Goal: Task Accomplishment & Management: Manage account settings

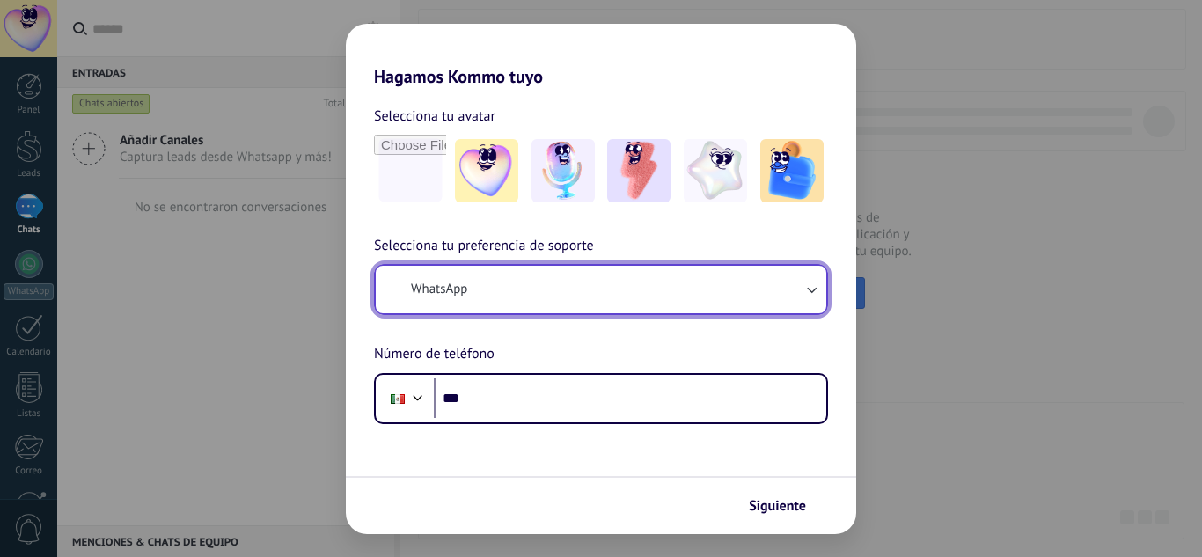
click at [512, 302] on button "WhatsApp" at bounding box center [601, 290] width 451 height 48
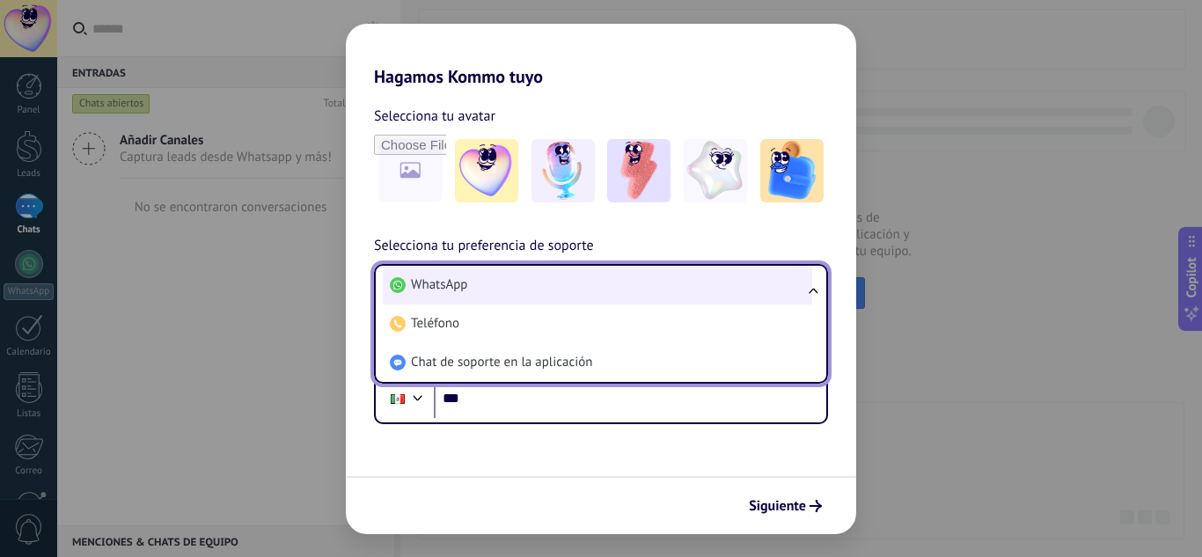
click at [549, 290] on li "WhatsApp" at bounding box center [597, 285] width 429 height 39
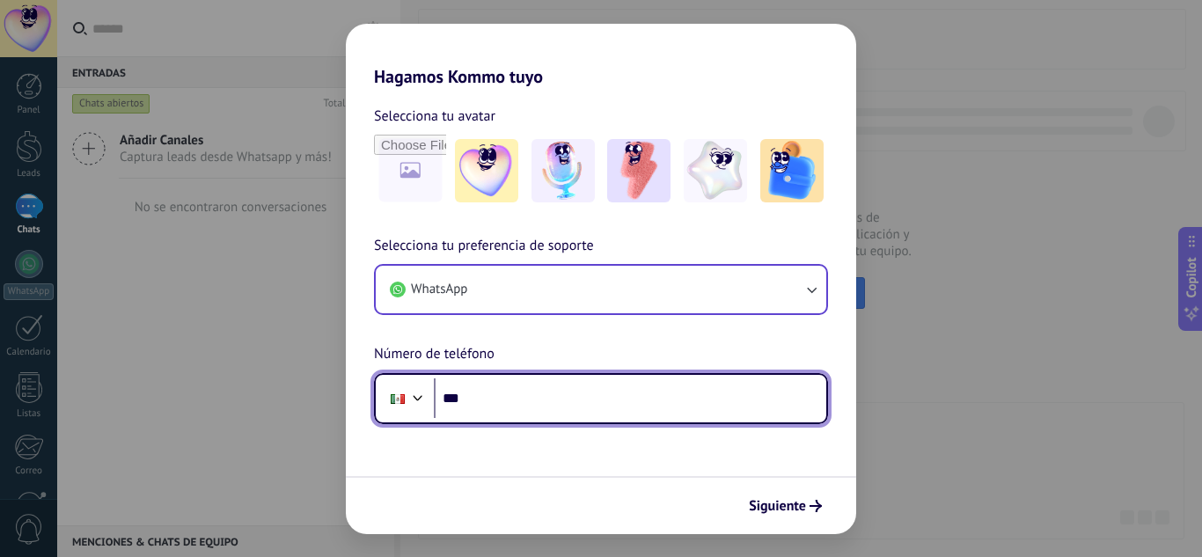
click at [544, 393] on input "***" at bounding box center [630, 398] width 393 height 40
type input "**********"
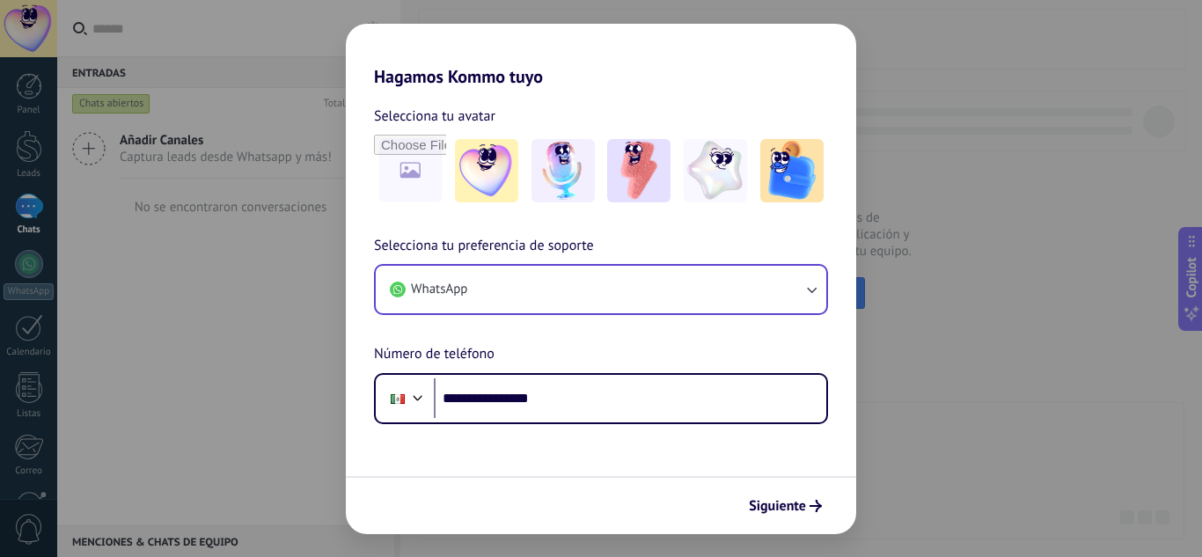
click at [574, 456] on form "**********" at bounding box center [601, 310] width 510 height 447
click at [668, 177] on img at bounding box center [638, 170] width 63 height 63
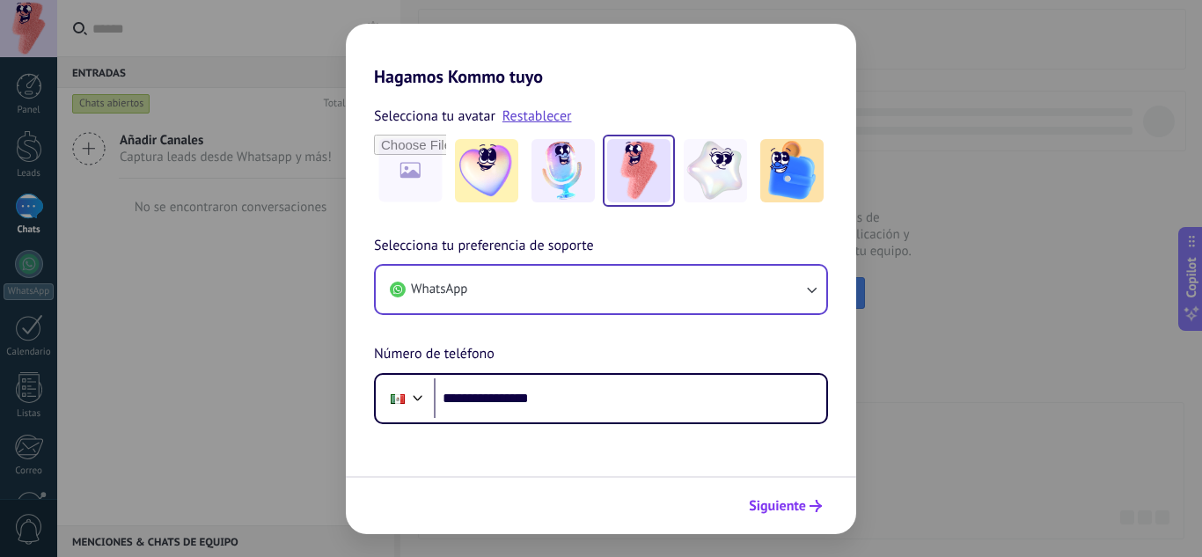
click at [781, 512] on span "Siguiente" at bounding box center [777, 506] width 57 height 12
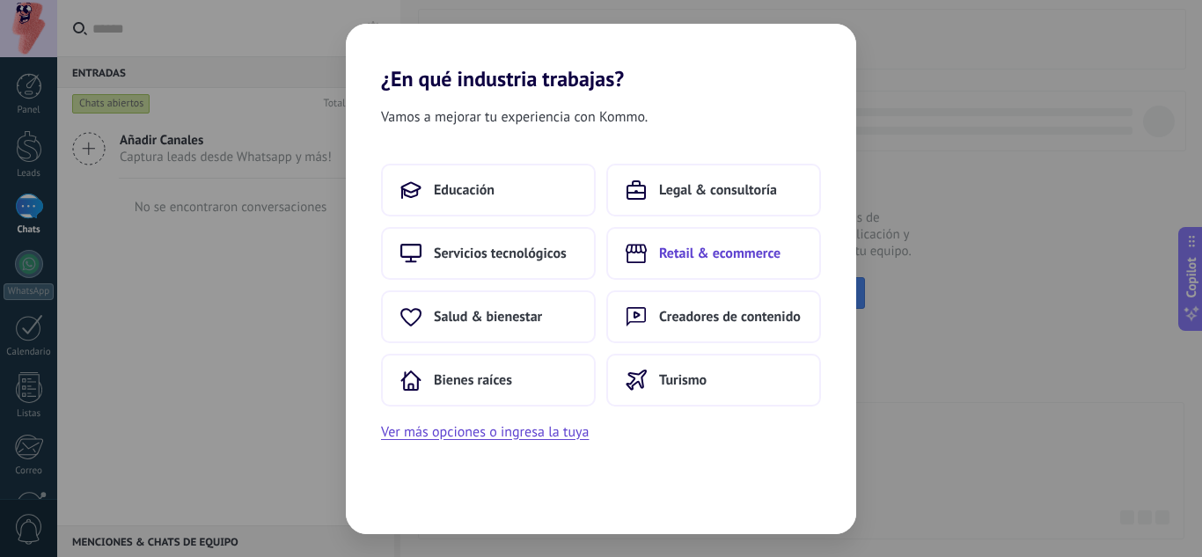
click at [702, 253] on span "Retail & ecommerce" at bounding box center [719, 254] width 121 height 18
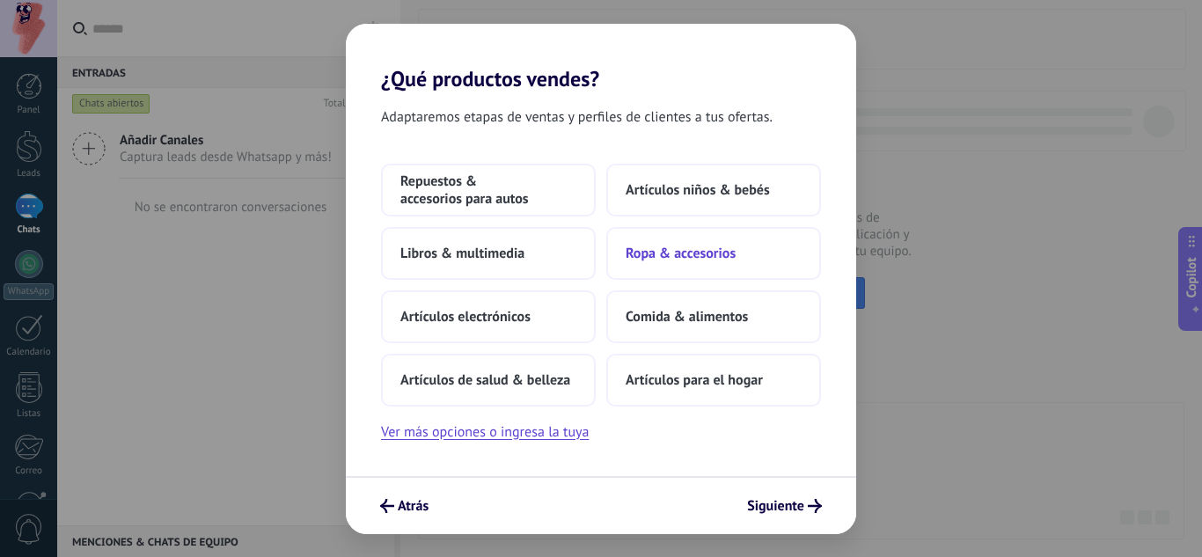
click at [679, 274] on button "Ropa & accesorios" at bounding box center [713, 253] width 215 height 53
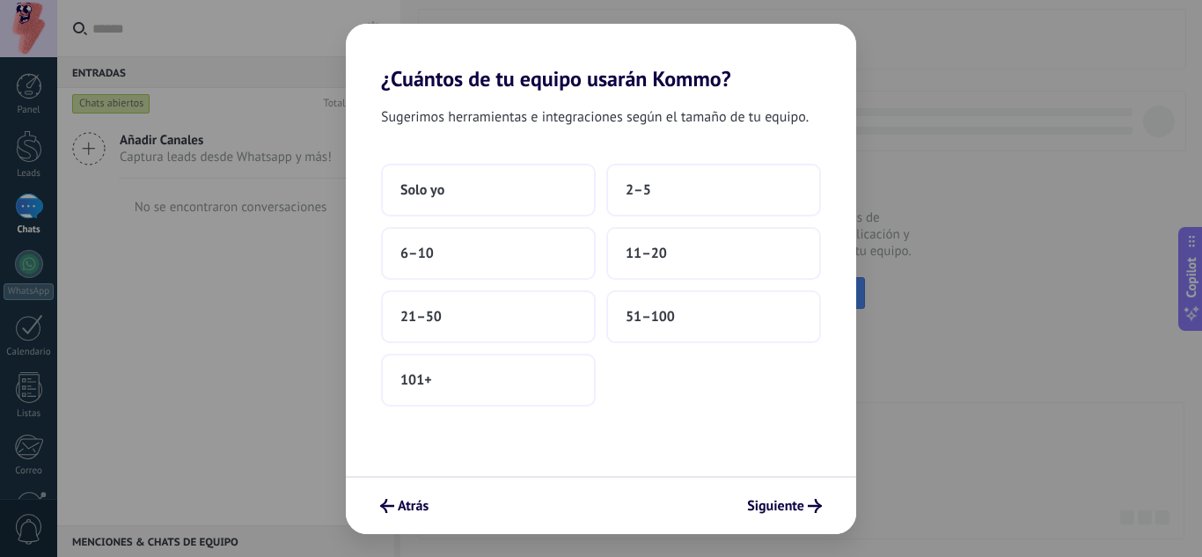
click at [498, 162] on div "Sugerimos herramientas e integraciones según el tamaño de tu equipo. Solo yo 2–…" at bounding box center [601, 284] width 510 height 385
click at [498, 177] on button "Solo yo" at bounding box center [488, 190] width 215 height 53
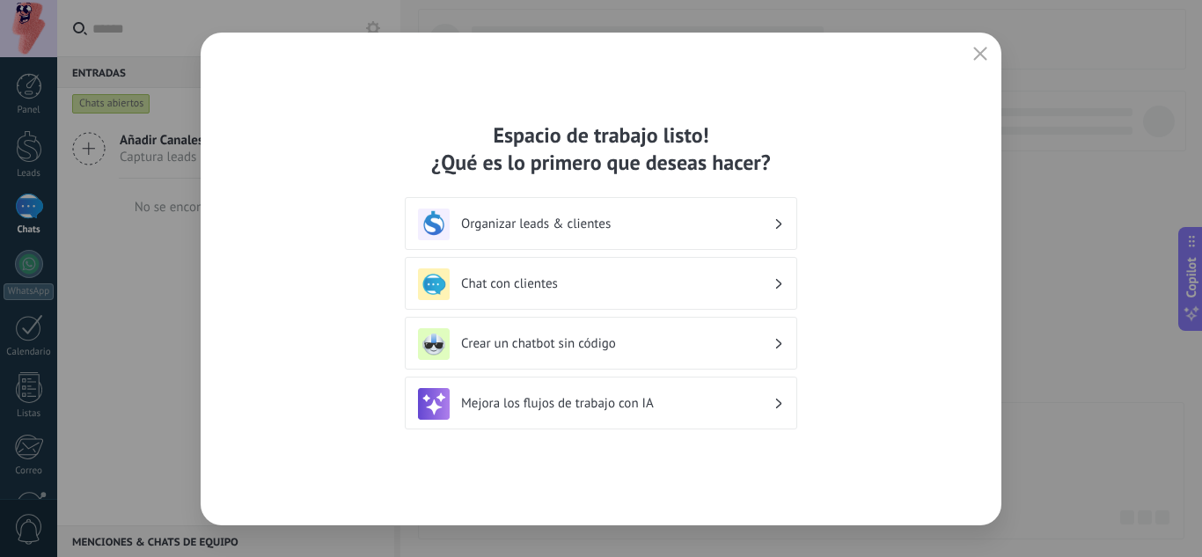
click at [752, 222] on h3 "Organizar leads & clientes" at bounding box center [617, 224] width 312 height 17
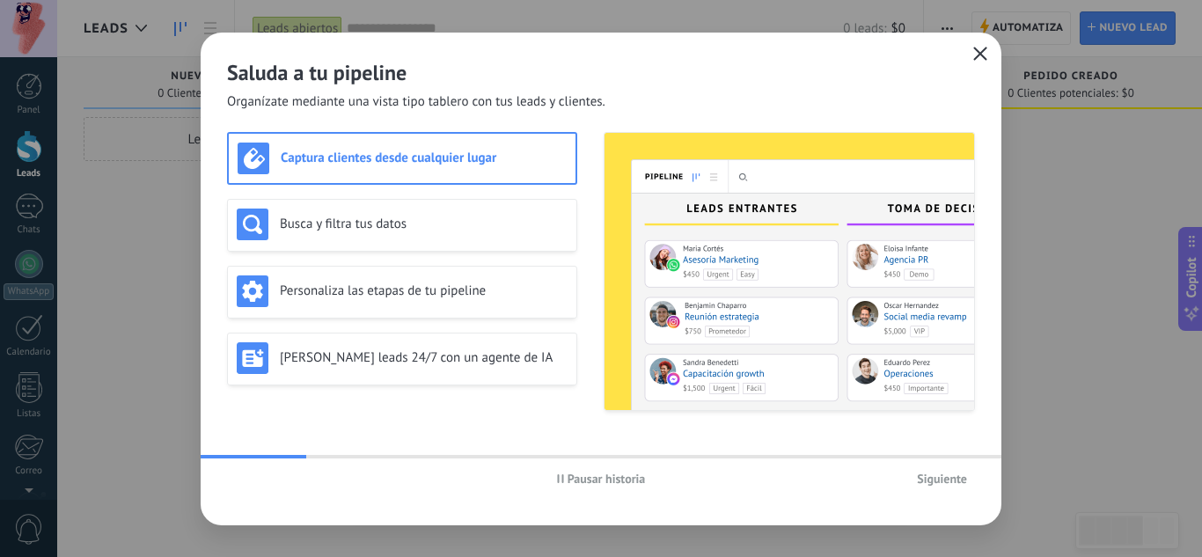
click at [979, 54] on icon "button" at bounding box center [980, 54] width 14 height 14
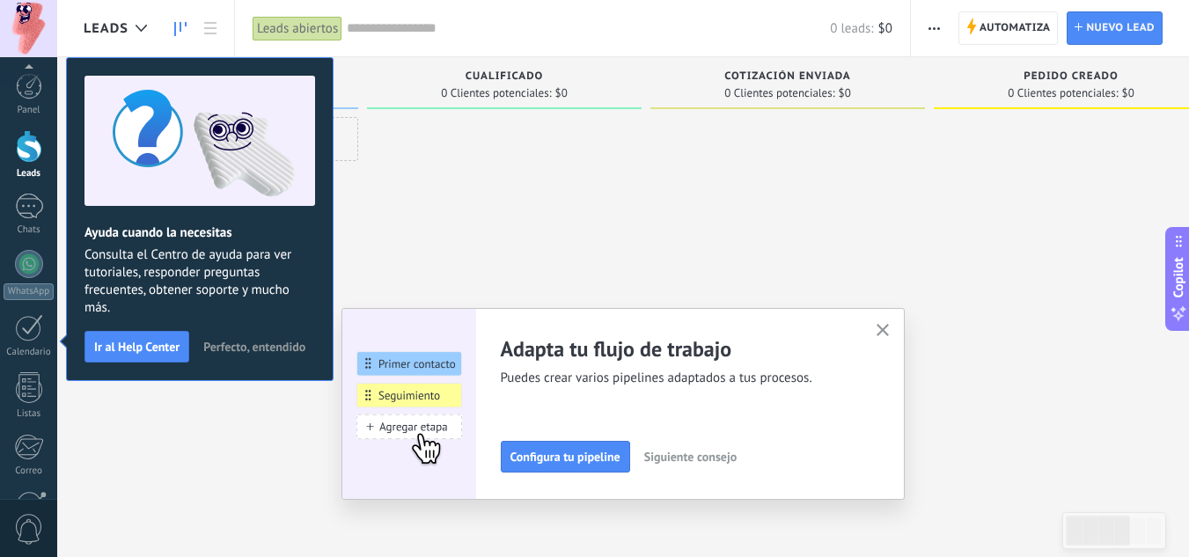
scroll to position [175, 0]
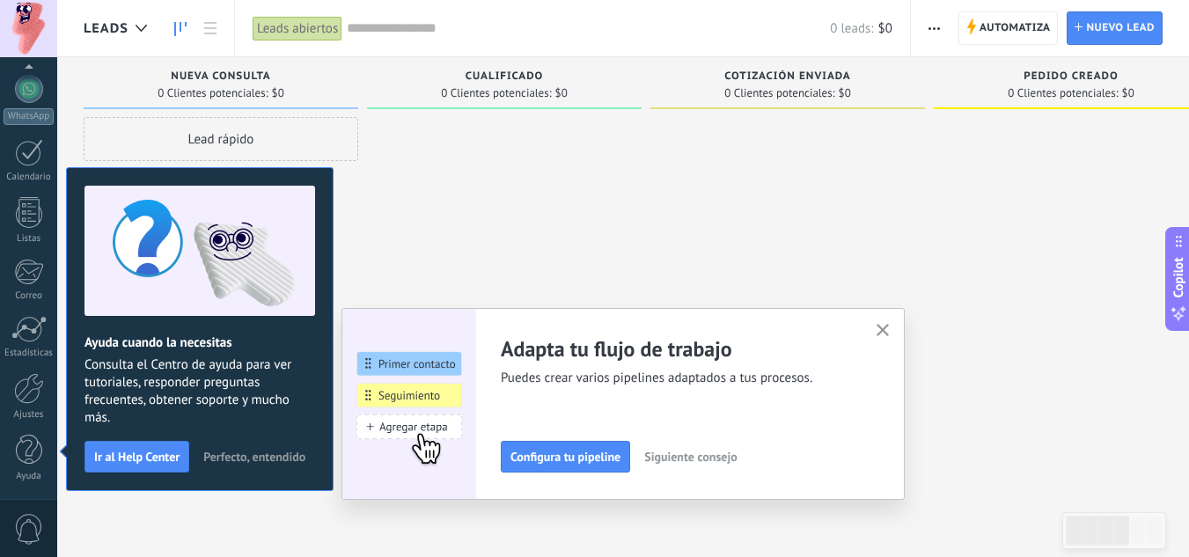
click at [269, 451] on span "Perfecto, entendido" at bounding box center [254, 457] width 102 height 12
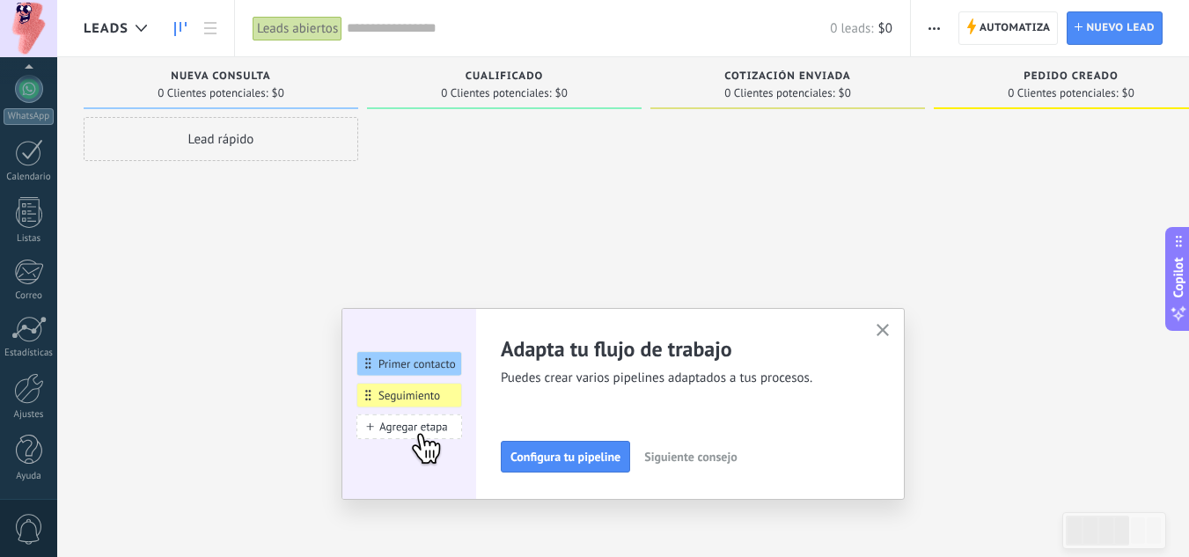
click at [902, 330] on div "Adapta tu flujo de trabajo Puedes crear varios pipelines adaptados a tus proces…" at bounding box center [622, 404] width 563 height 192
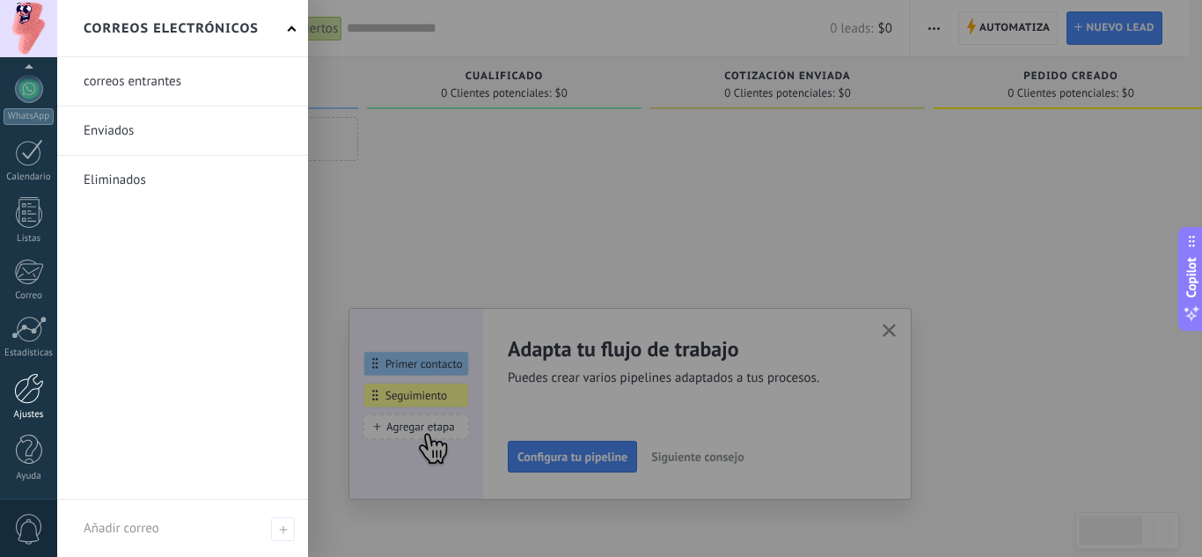
click at [21, 407] on link "Ajustes" at bounding box center [28, 397] width 57 height 48
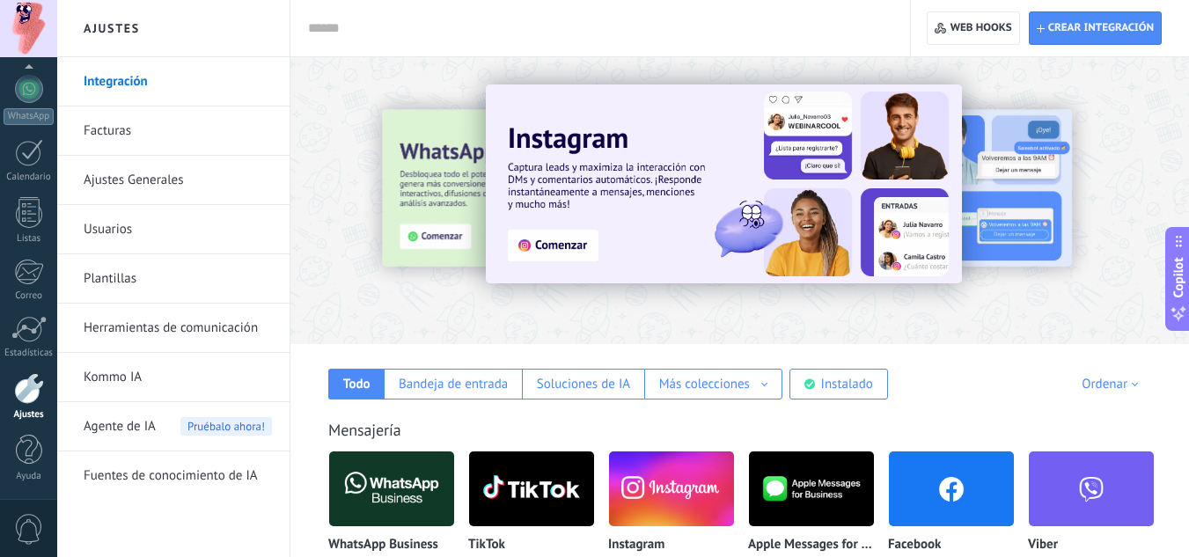
click at [494, 33] on input "text" at bounding box center [596, 28] width 577 height 18
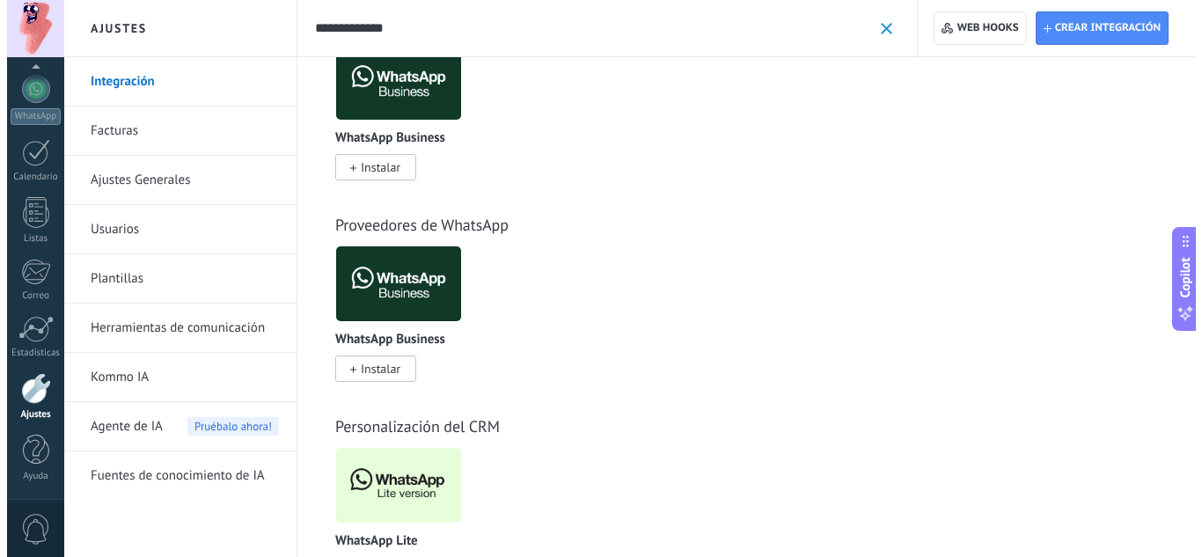
scroll to position [149, 0]
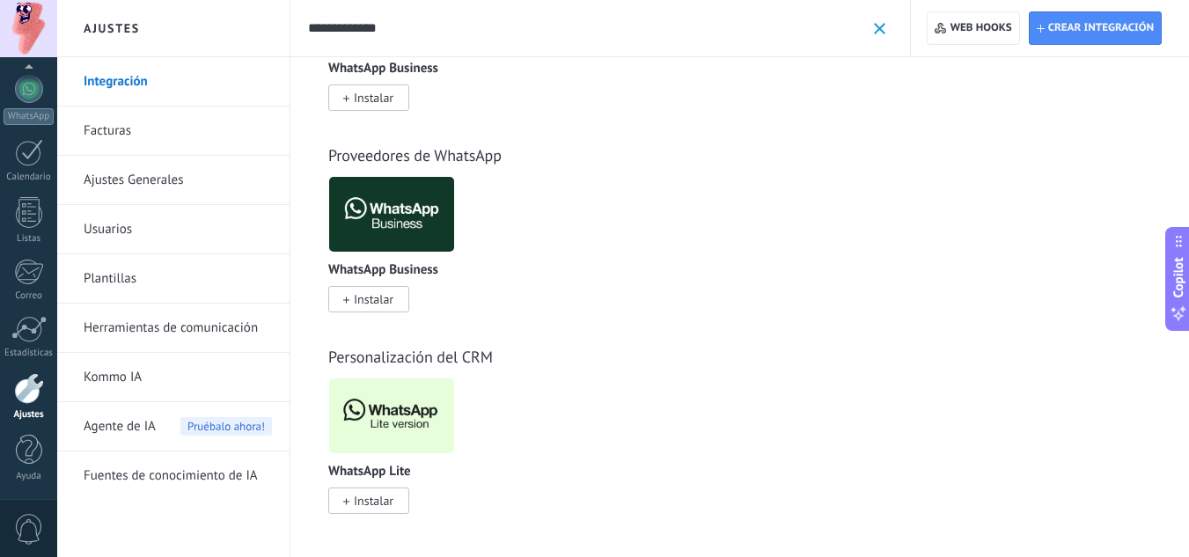
type input "**********"
click at [349, 495] on span "Instalar" at bounding box center [368, 501] width 81 height 26
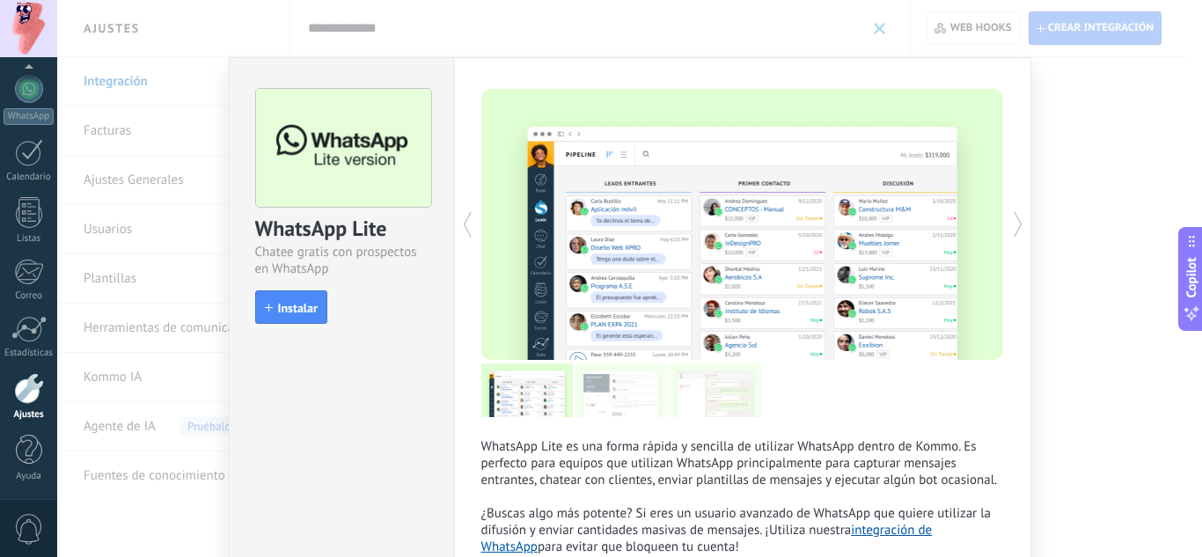
click at [308, 319] on button "Instalar" at bounding box center [291, 306] width 72 height 33
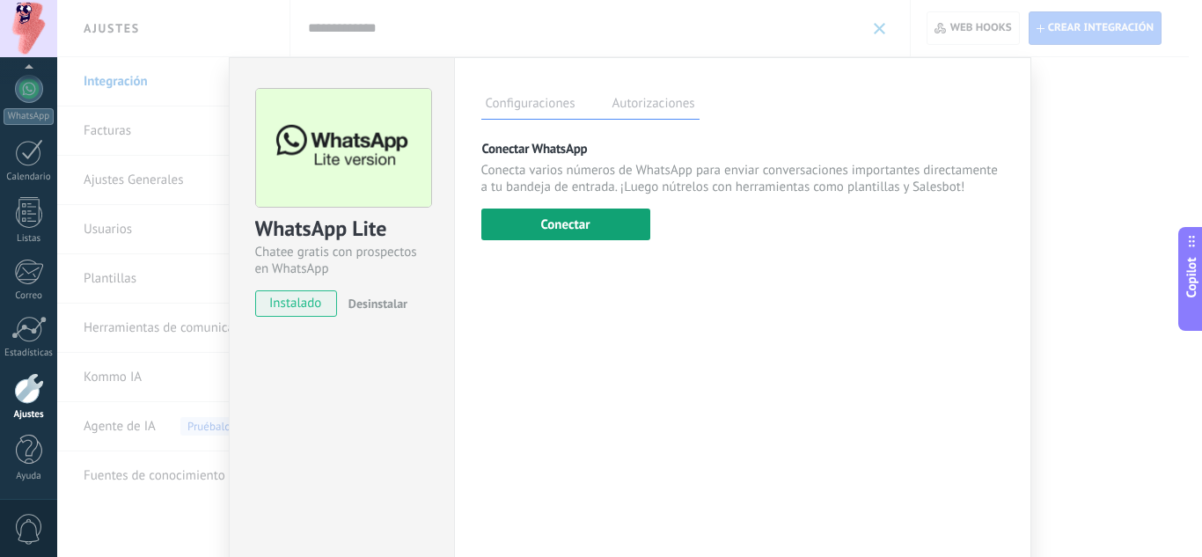
click at [630, 224] on button "Conectar" at bounding box center [565, 225] width 169 height 32
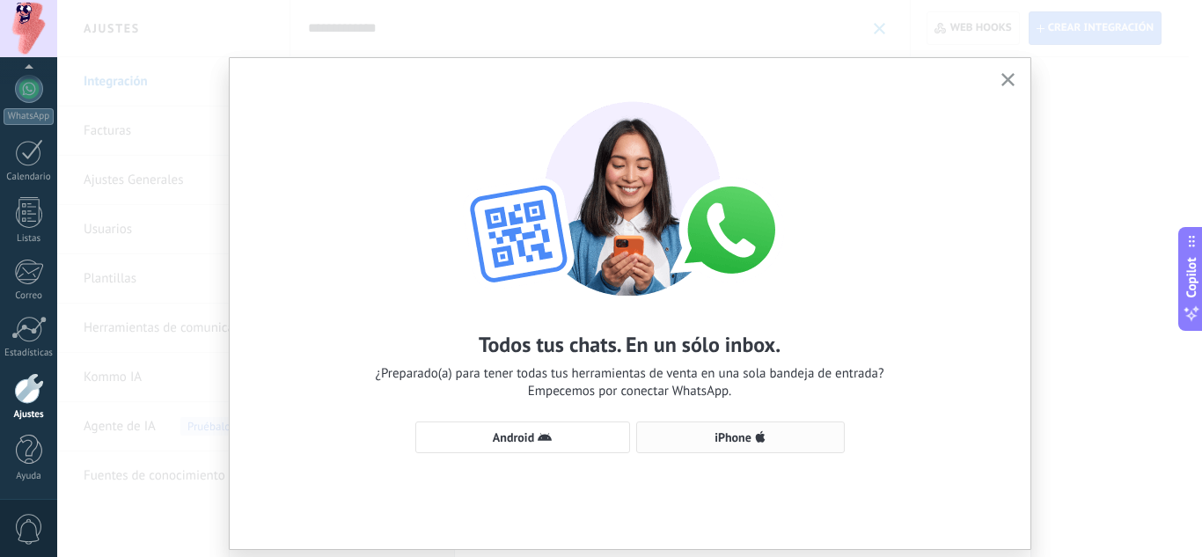
click at [781, 445] on button "iPhone" at bounding box center [740, 438] width 209 height 32
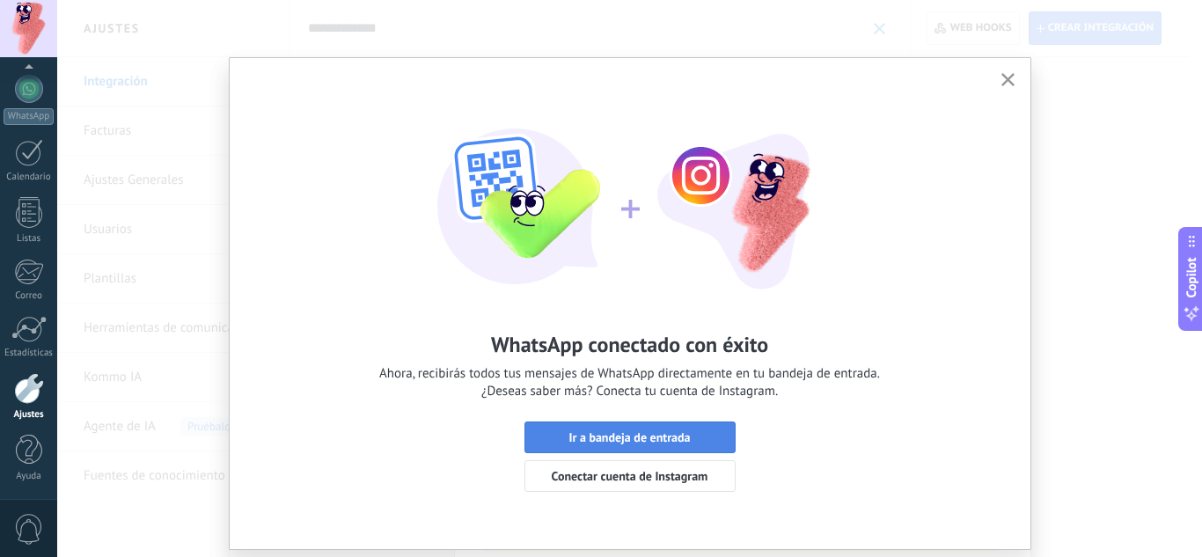
click at [612, 441] on span "Ir a bandeja de entrada" at bounding box center [629, 437] width 121 height 12
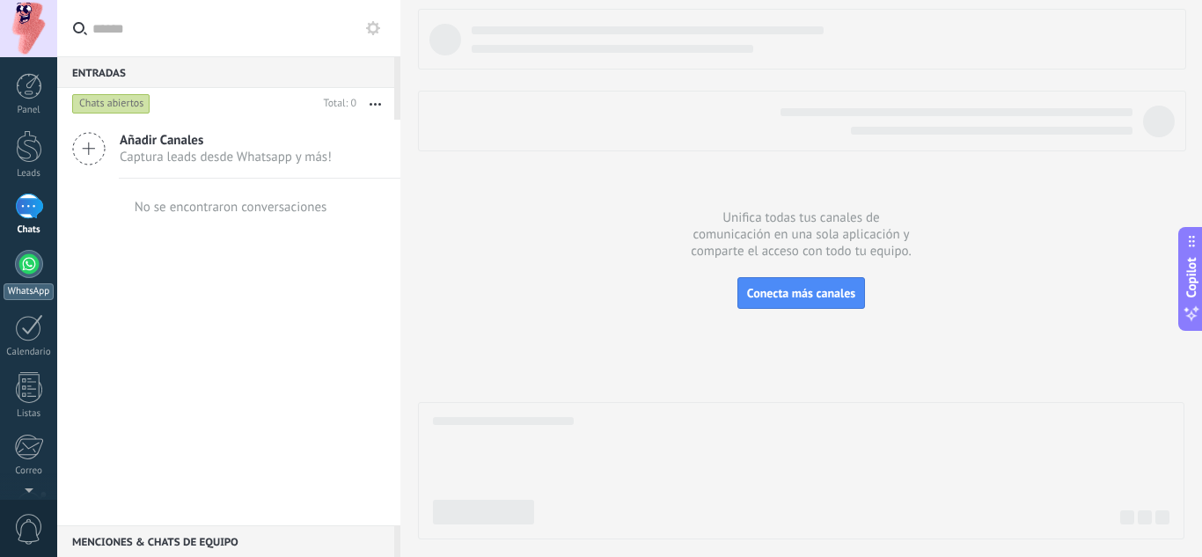
click at [24, 273] on div at bounding box center [29, 264] width 28 height 28
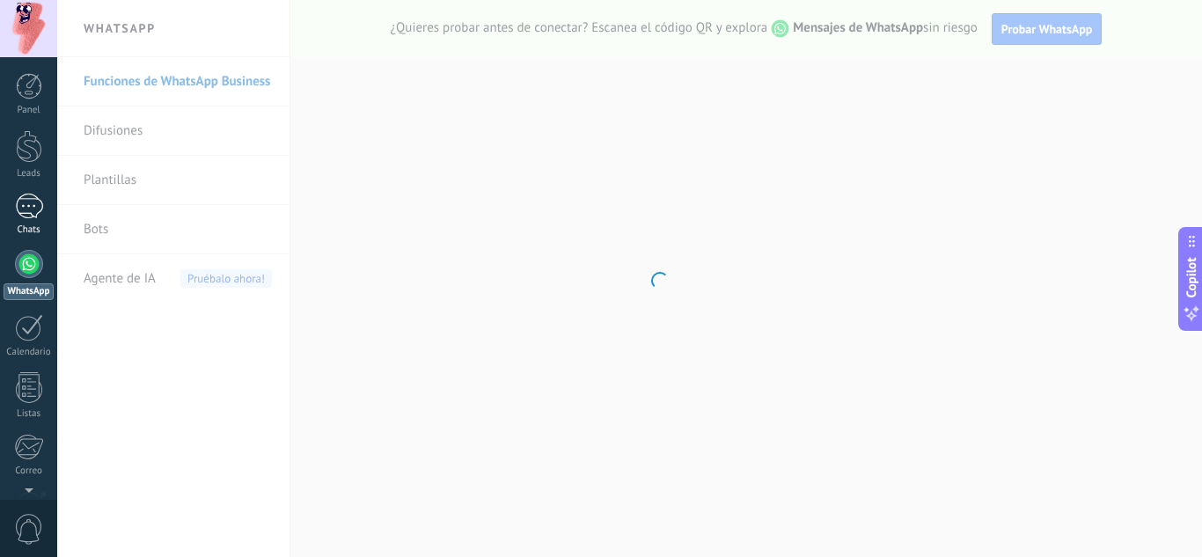
click at [26, 201] on div at bounding box center [29, 207] width 28 height 26
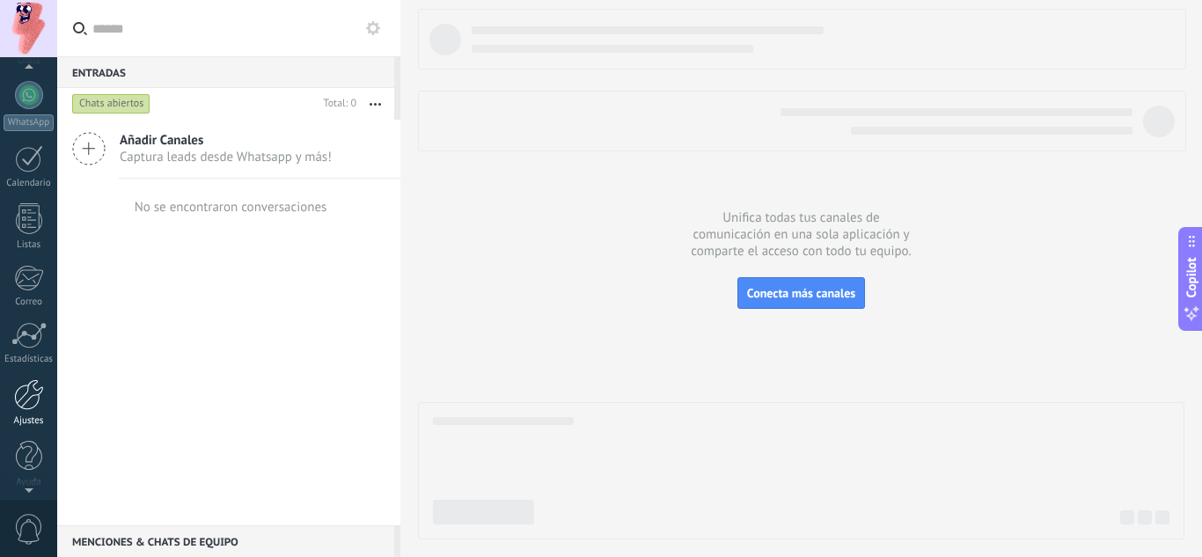
click at [24, 401] on div at bounding box center [29, 394] width 30 height 31
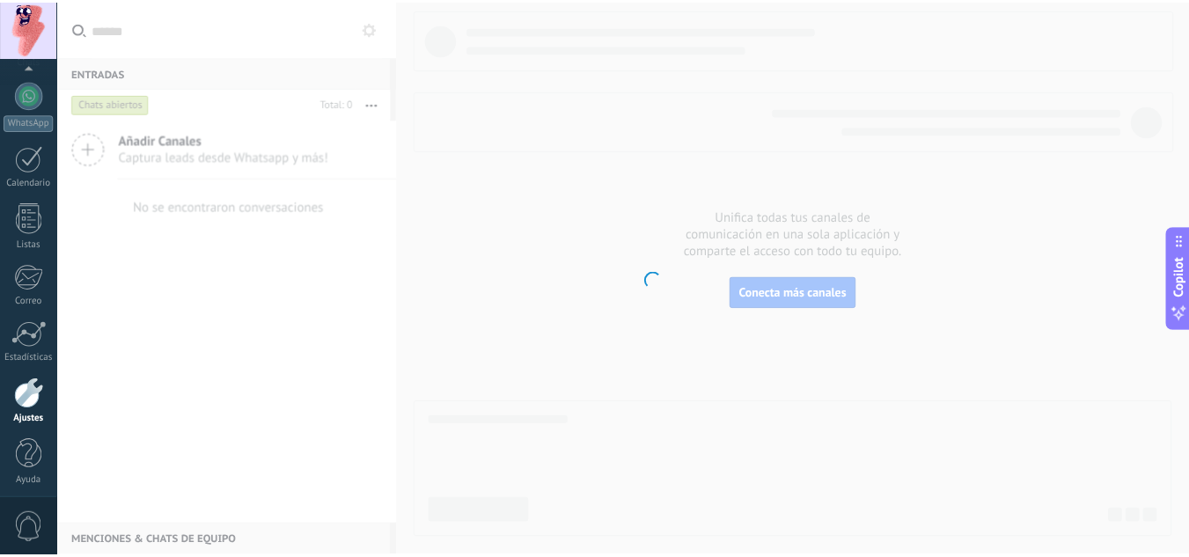
scroll to position [175, 0]
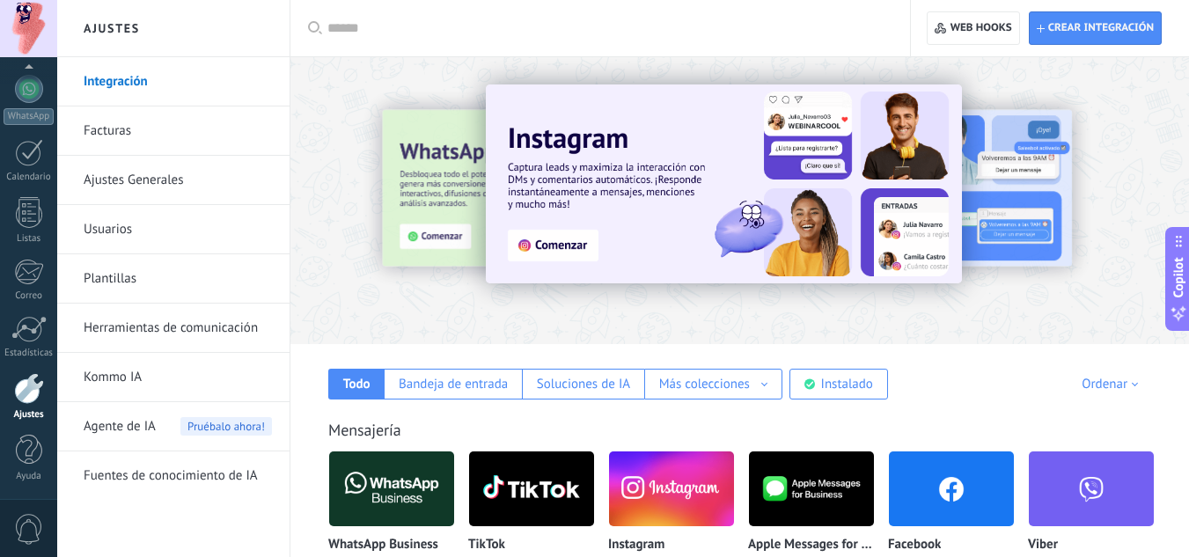
click at [403, 31] on input "text" at bounding box center [606, 28] width 558 height 18
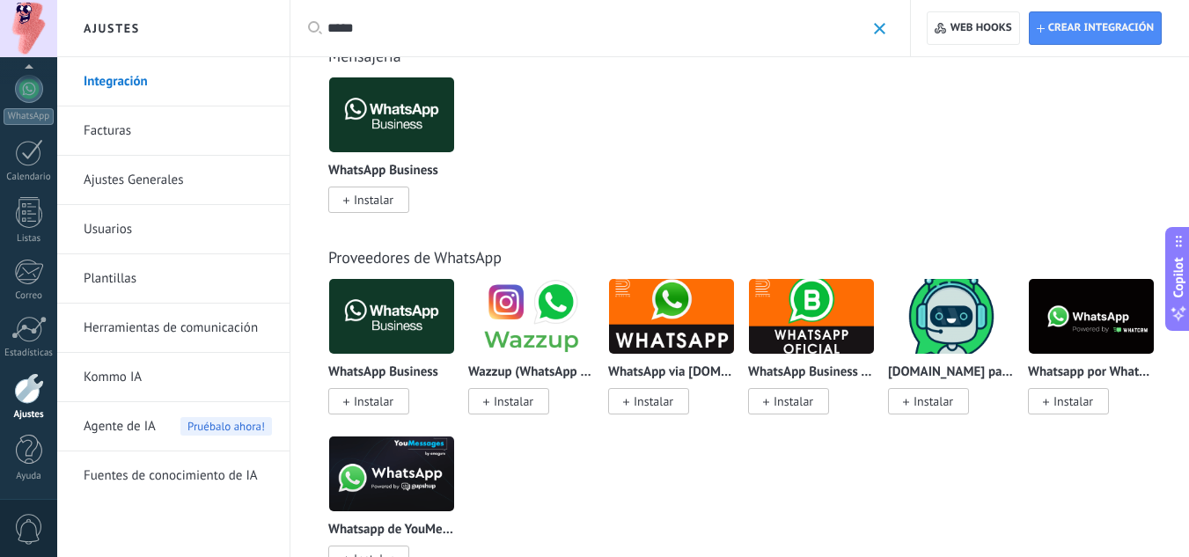
scroll to position [0, 0]
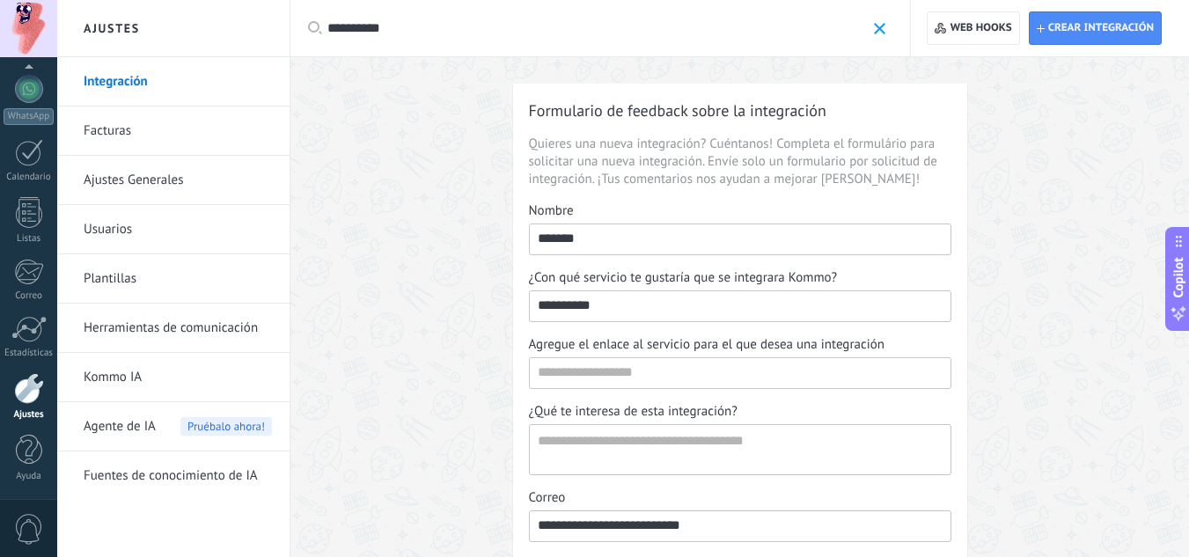
type input "**********"
click at [136, 88] on link "Integración" at bounding box center [178, 81] width 188 height 49
click at [482, 19] on input "**********" at bounding box center [596, 28] width 538 height 18
click at [876, 28] on span at bounding box center [879, 28] width 11 height 11
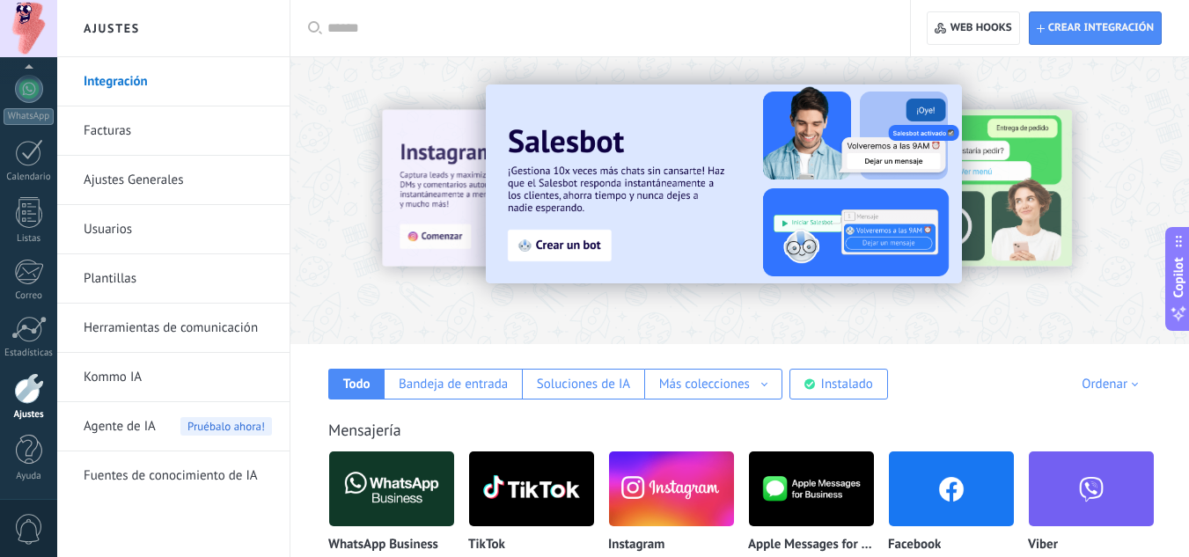
click at [659, 23] on input "text" at bounding box center [606, 28] width 558 height 18
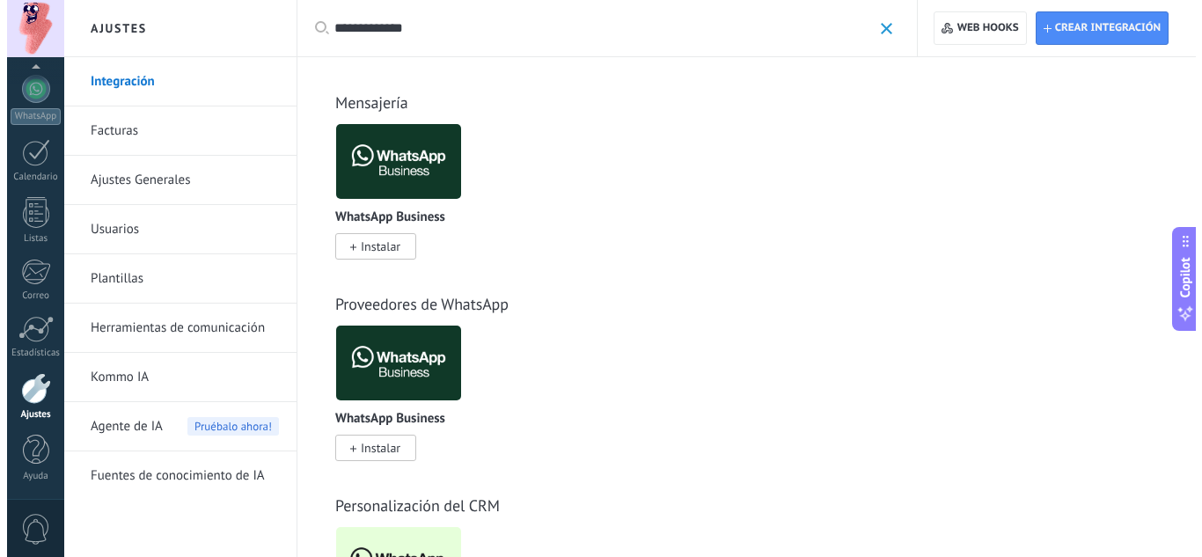
scroll to position [149, 0]
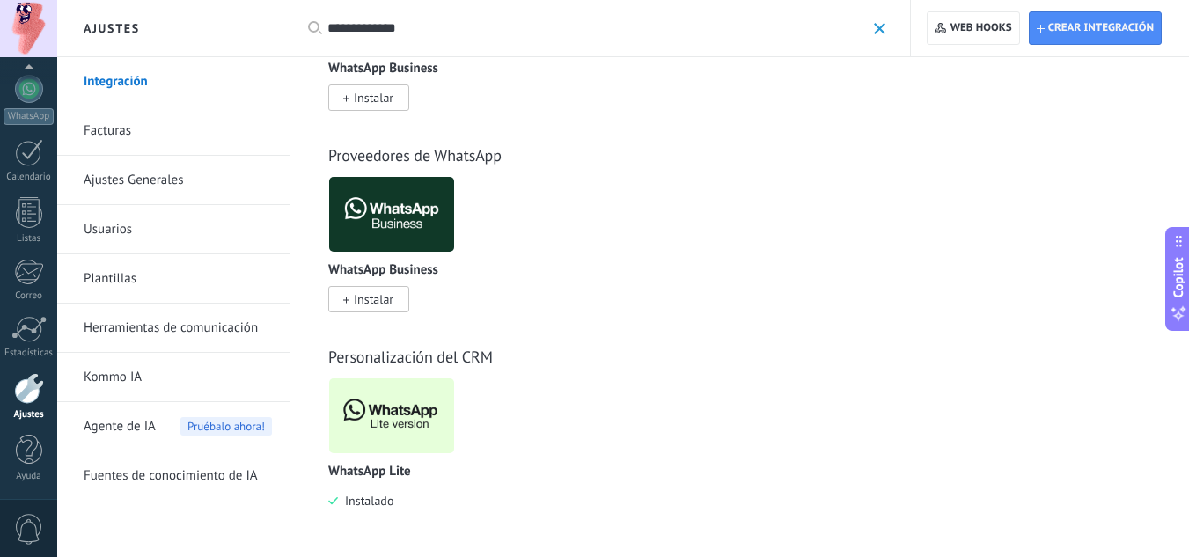
type input "**********"
click at [395, 393] on img at bounding box center [391, 415] width 125 height 85
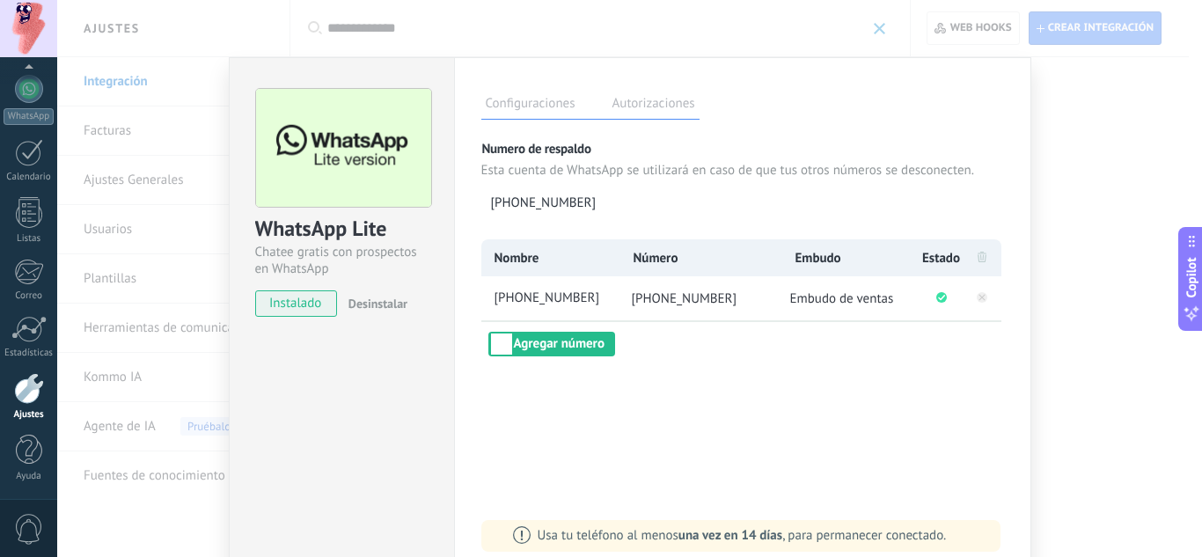
click at [631, 105] on label "Autorizaciones" at bounding box center [654, 106] width 92 height 26
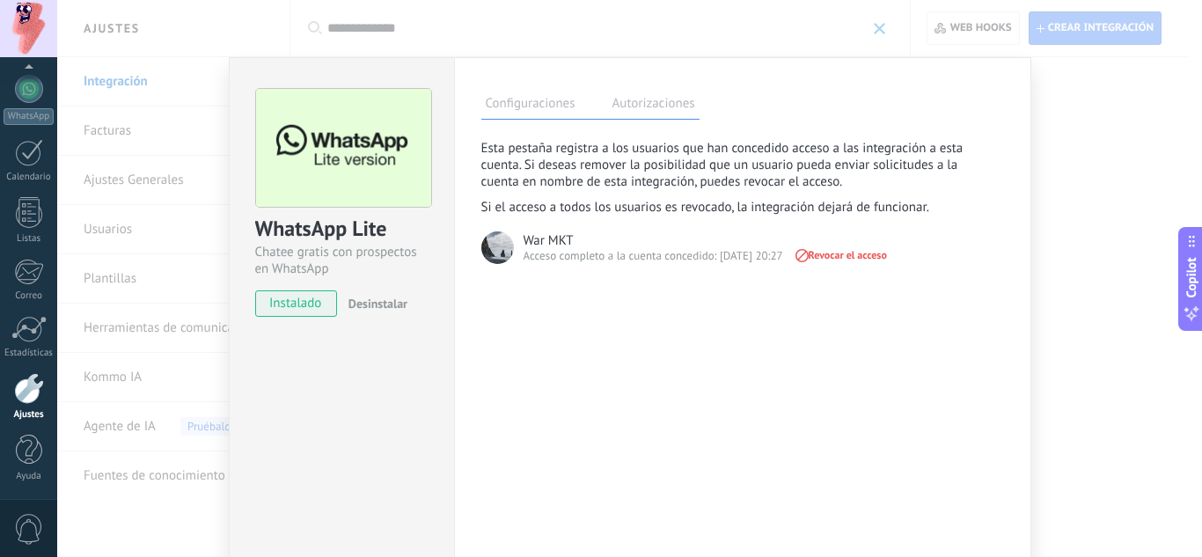
click at [552, 95] on label "Configuraciones" at bounding box center [530, 106] width 99 height 26
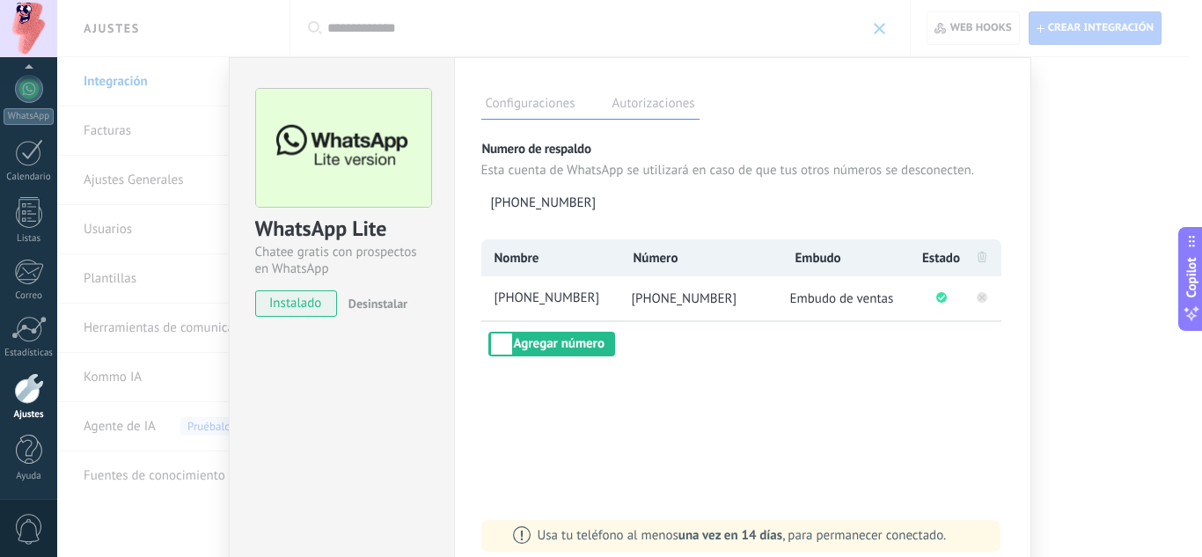
click at [983, 296] on rect at bounding box center [982, 297] width 11 height 11
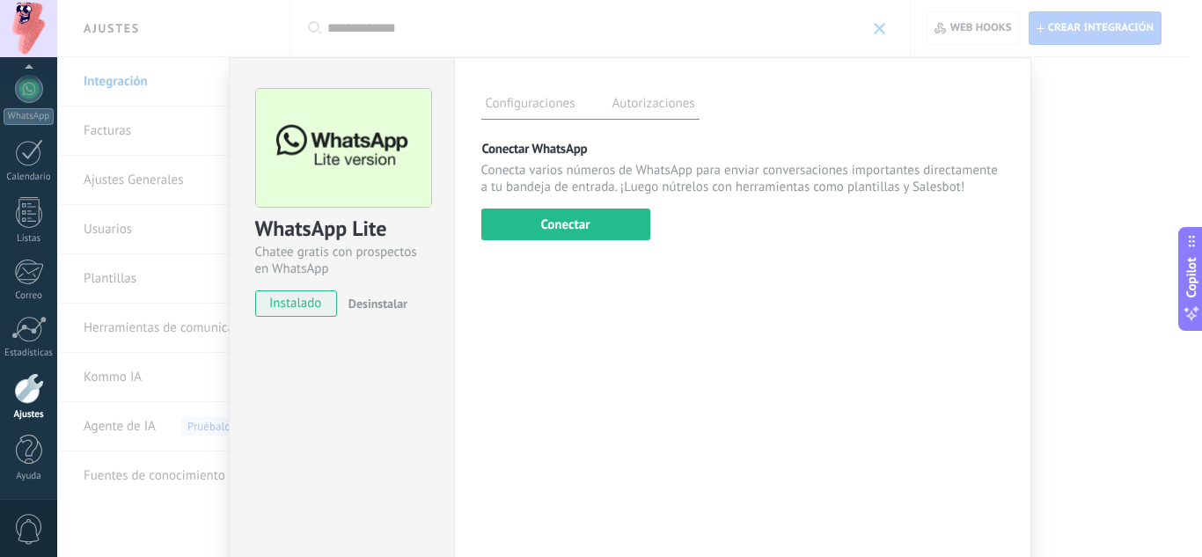
click at [631, 89] on div "Configuraciones Autorizaciones Esta pestaña registra a los usuarios que han con…" at bounding box center [742, 319] width 577 height 524
click at [632, 105] on label "Autorizaciones" at bounding box center [654, 106] width 92 height 26
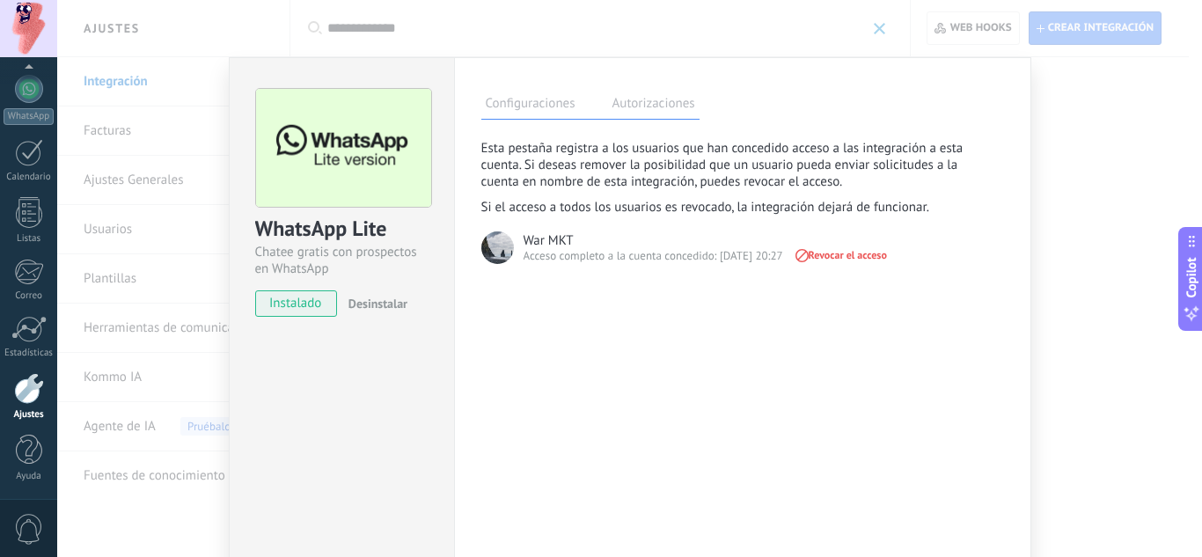
click at [874, 264] on div "[PERSON_NAME] registra a los usuarios que han concedido acceso a las integració…" at bounding box center [726, 206] width 491 height 132
click at [874, 253] on span "Revocar el acceso" at bounding box center [840, 255] width 94 height 12
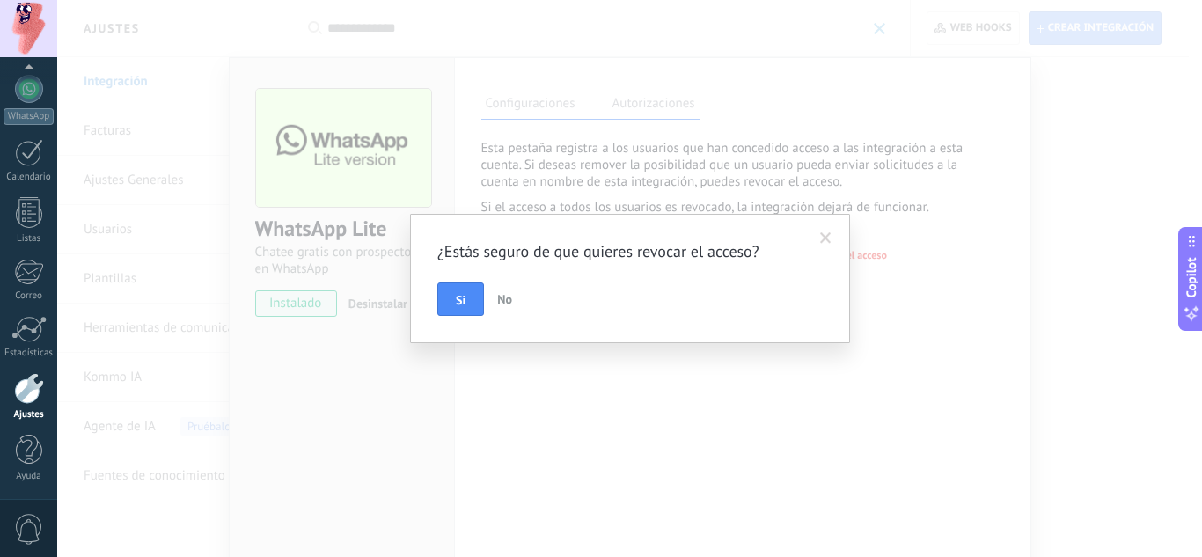
click at [456, 312] on button "Si" at bounding box center [460, 299] width 47 height 33
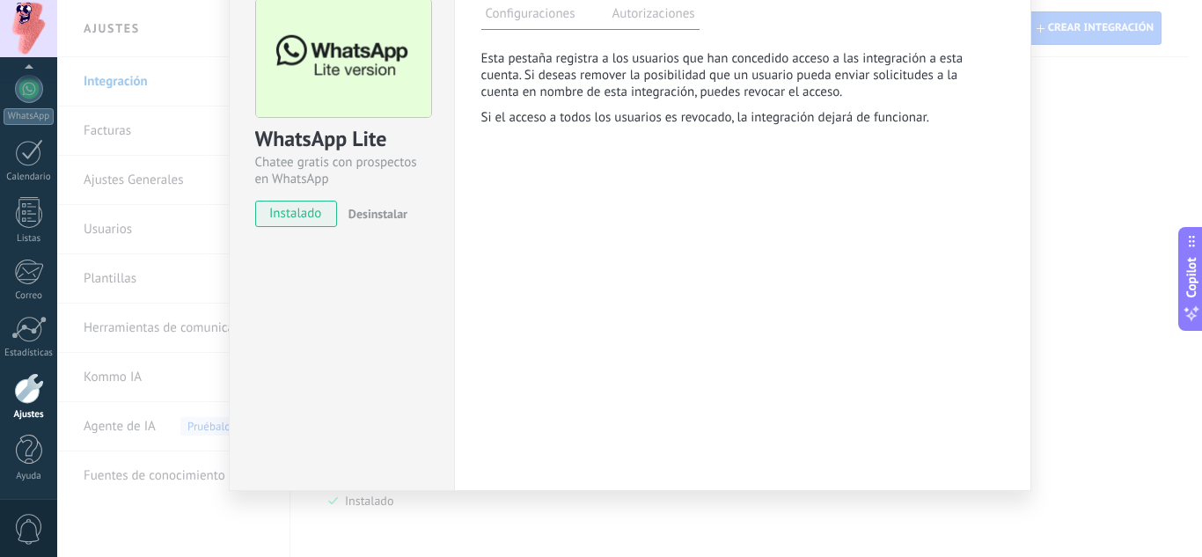
scroll to position [0, 0]
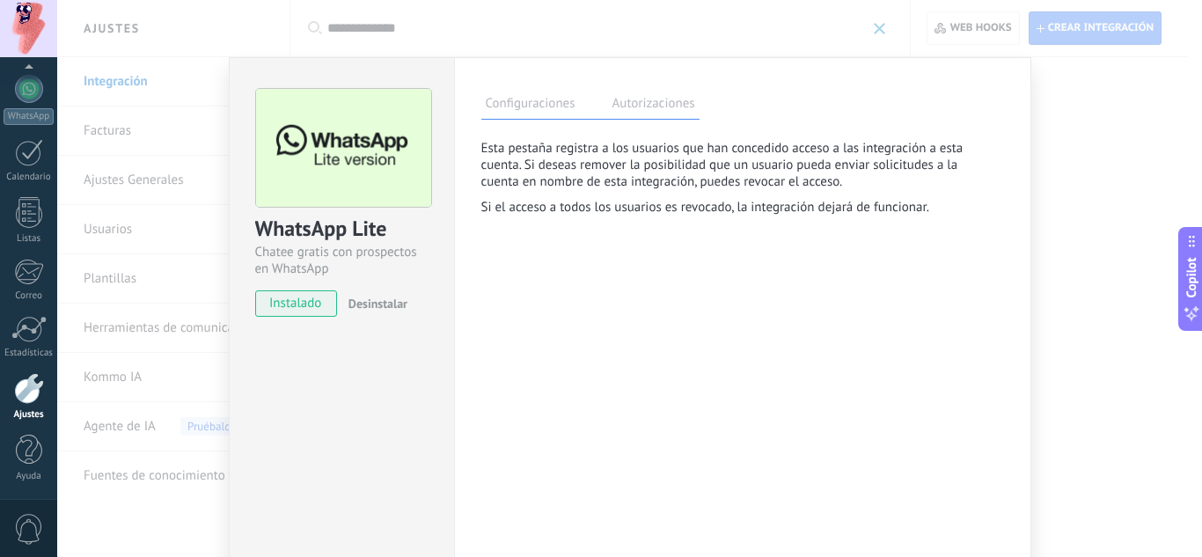
click at [552, 100] on label "Configuraciones" at bounding box center [530, 106] width 99 height 26
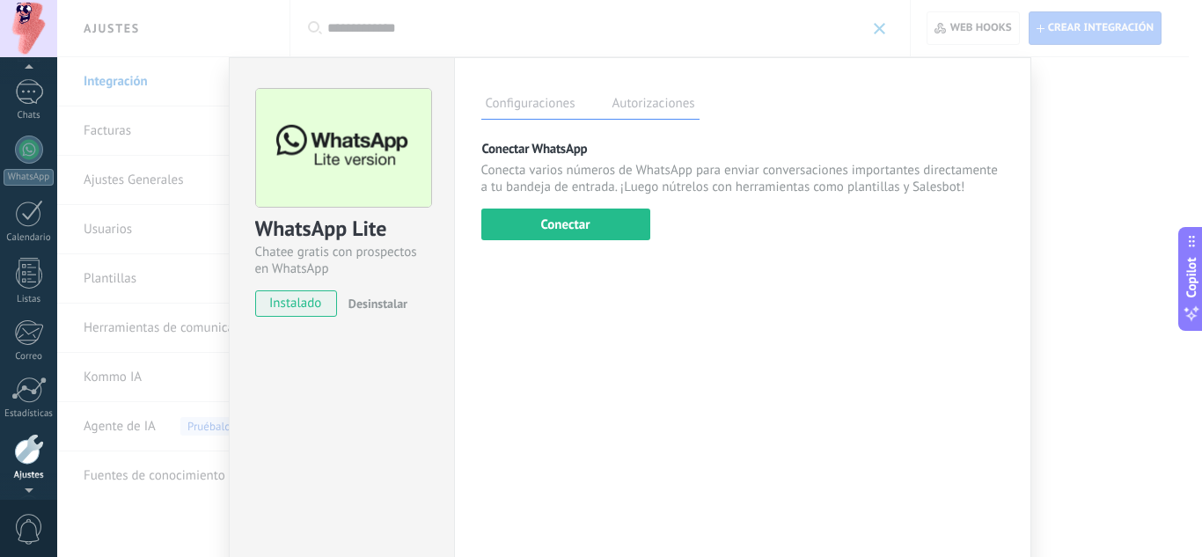
scroll to position [104, 0]
click at [20, 26] on div at bounding box center [28, 28] width 57 height 57
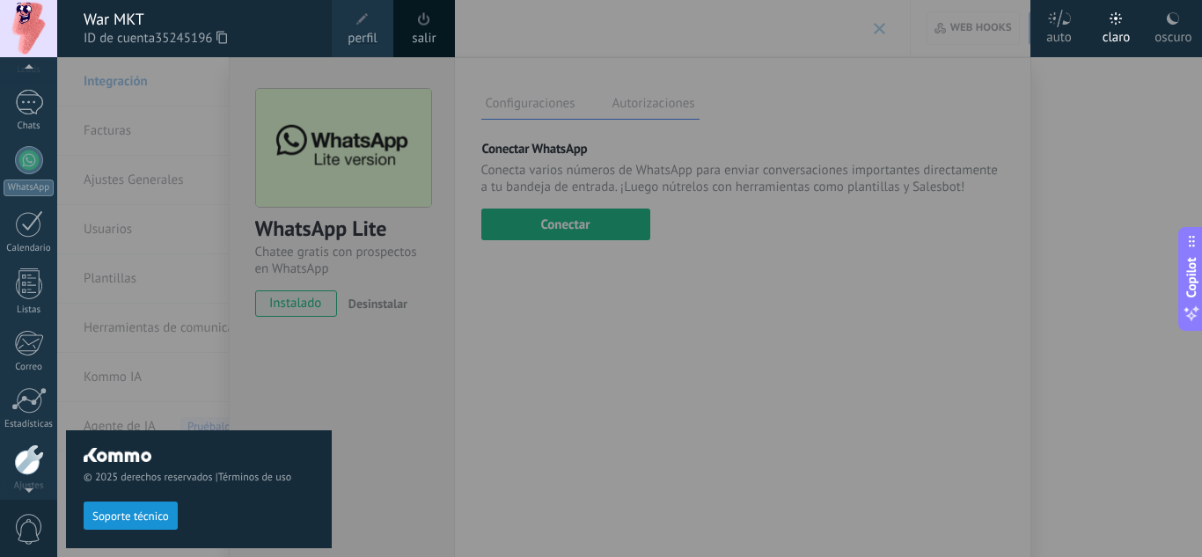
click at [447, 21] on div "salir" at bounding box center [424, 28] width 62 height 57
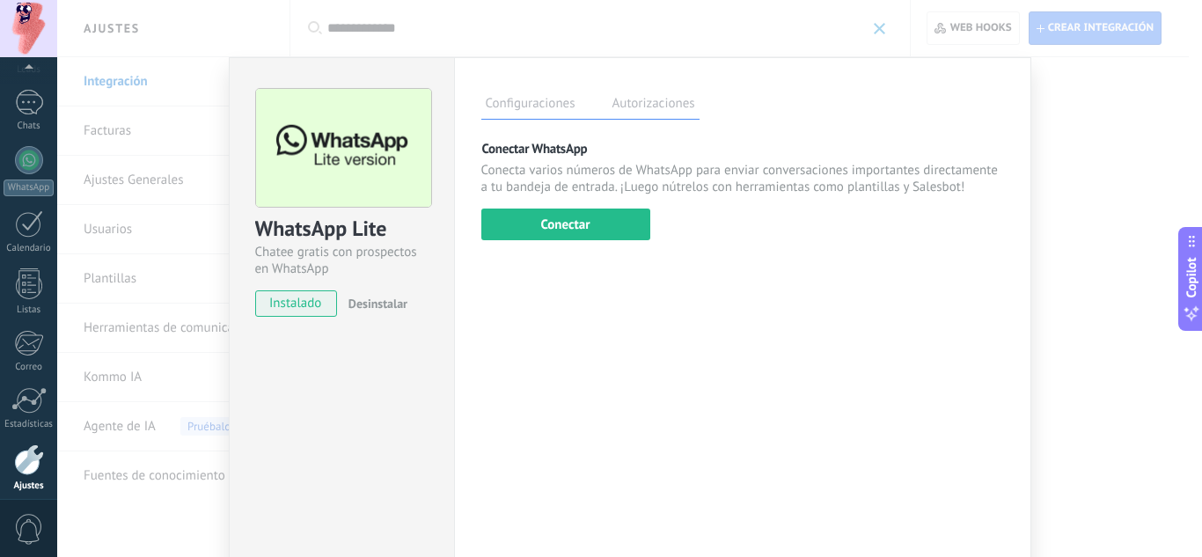
scroll to position [175, 0]
